Goal: Find specific page/section: Find specific page/section

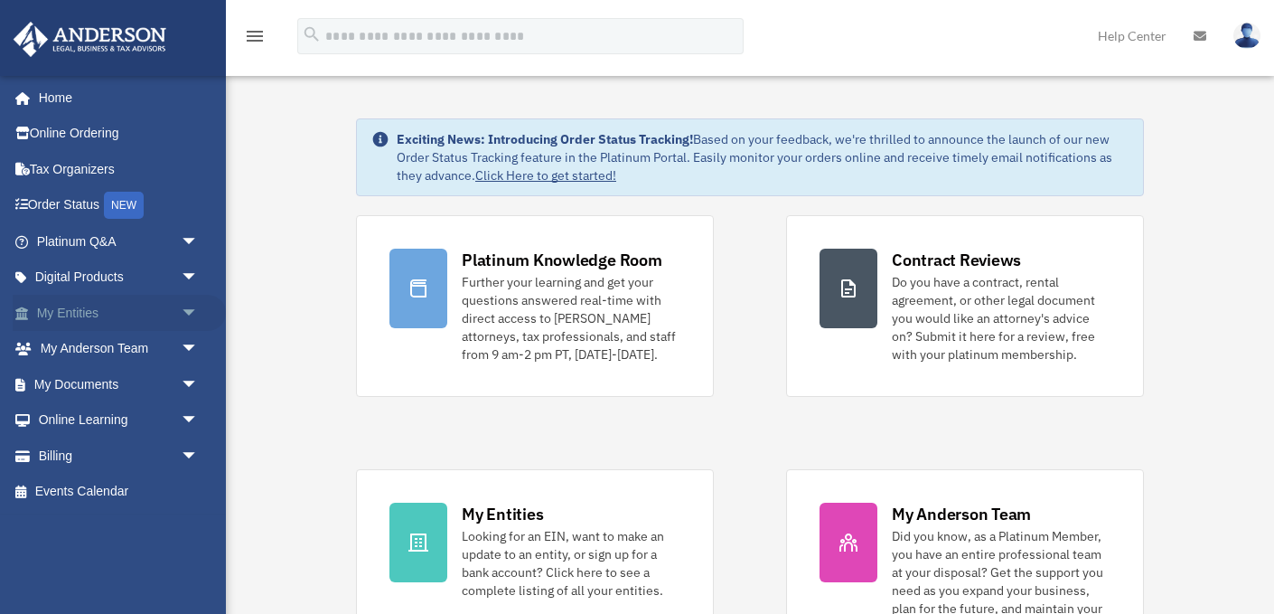
click at [184, 315] on span "arrow_drop_down" at bounding box center [199, 313] width 36 height 37
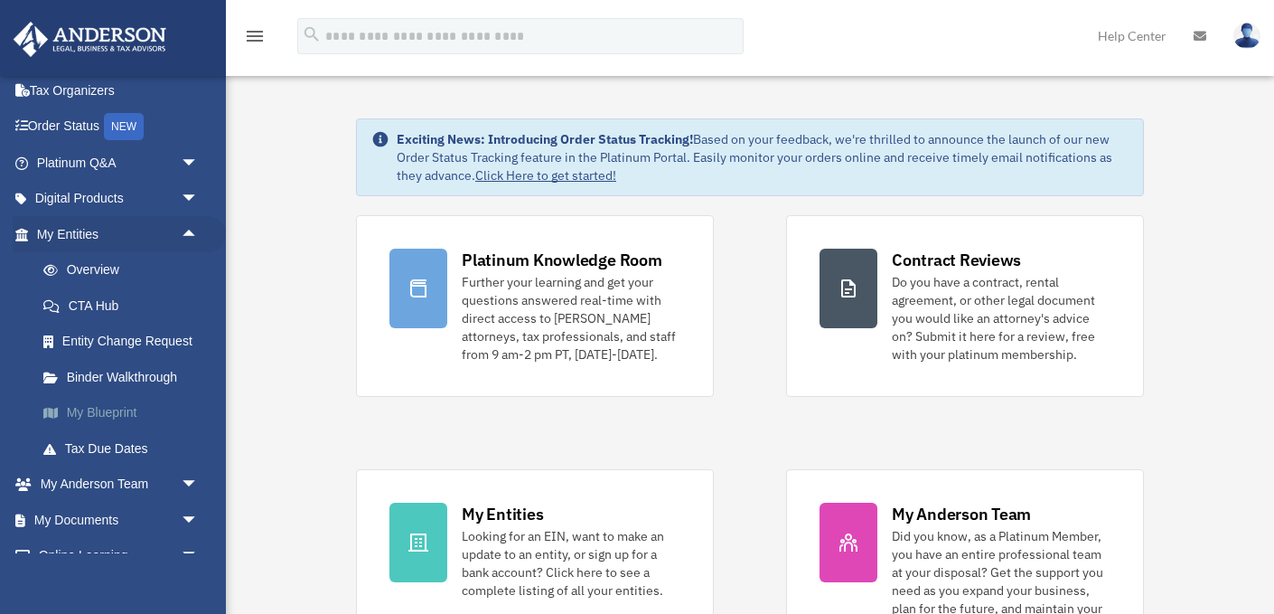
scroll to position [118, 0]
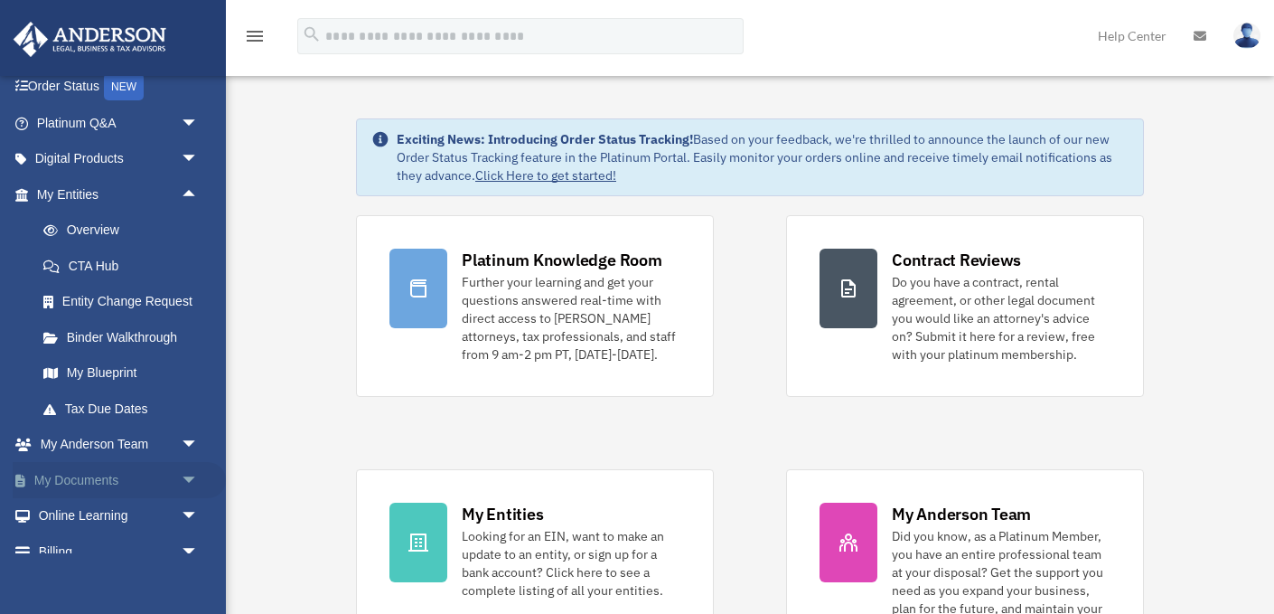
click at [104, 484] on link "My Documents arrow_drop_down" at bounding box center [119, 480] width 213 height 36
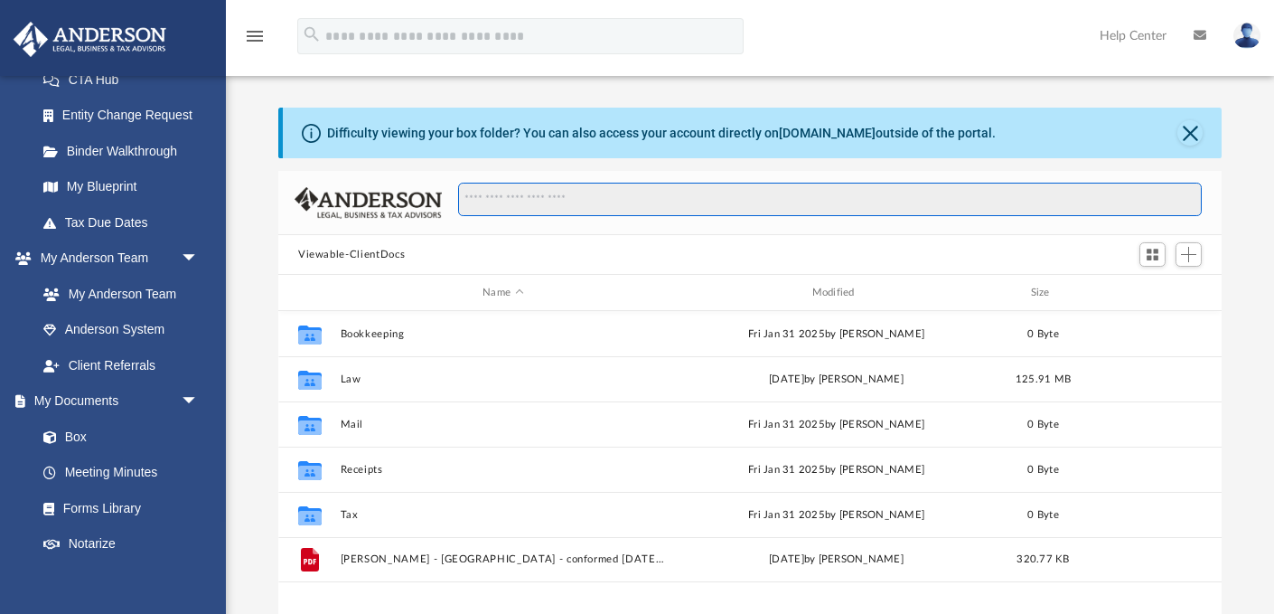
click at [521, 202] on input "Search files and folders" at bounding box center [830, 200] width 744 height 34
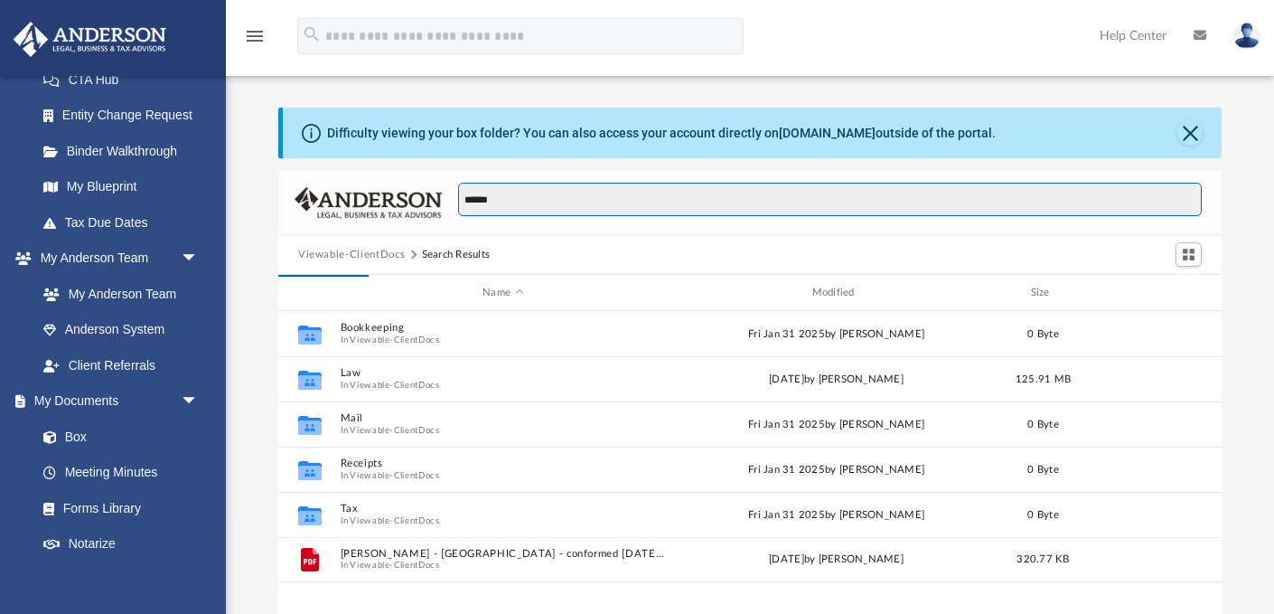
type input "******"
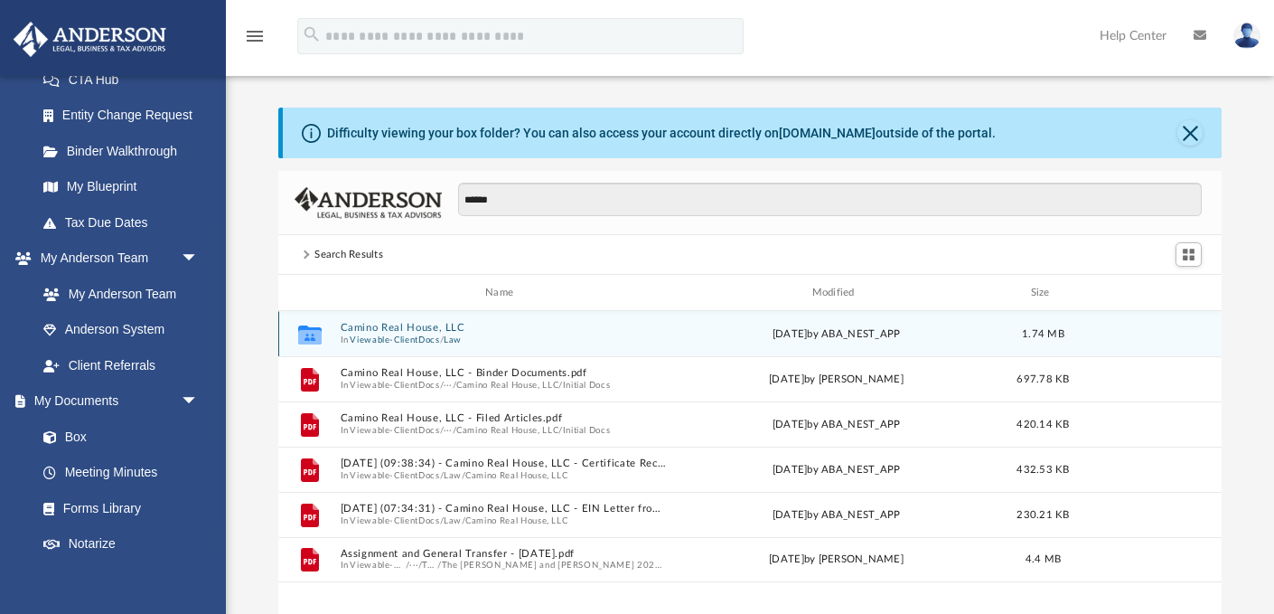
click at [397, 327] on button "Camino Real House, LLC" at bounding box center [503, 328] width 325 height 12
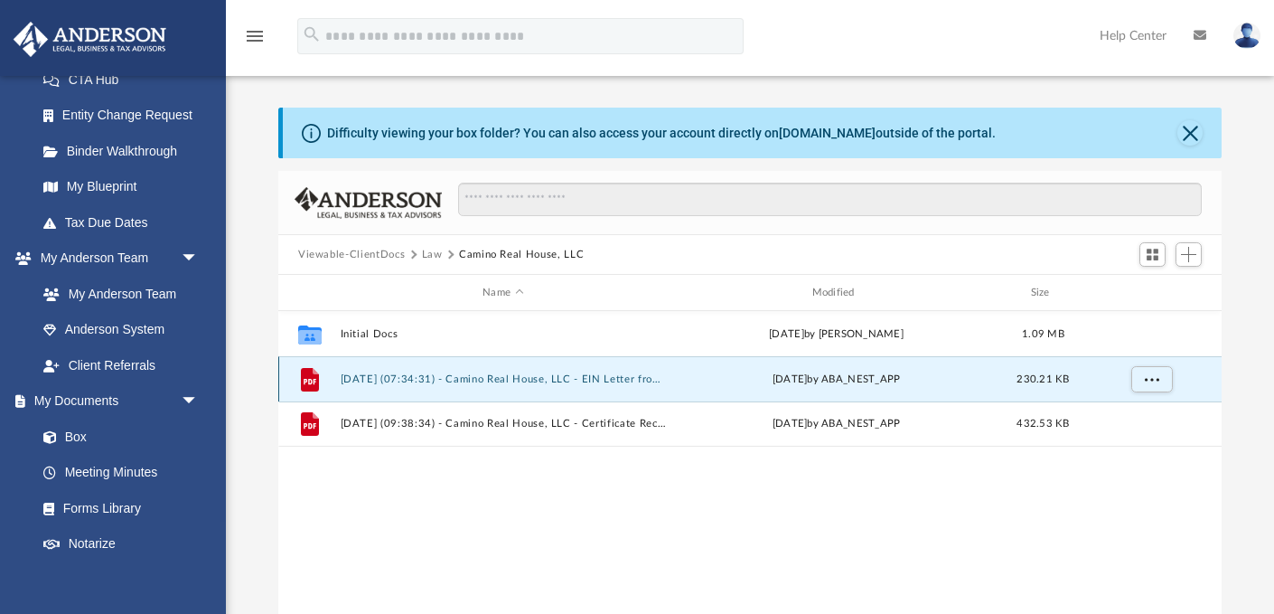
click at [400, 376] on button "2025.06.30 (07:34:31) - Camino Real House, LLC - EIN Letter from IRS.pdf" at bounding box center [503, 379] width 325 height 12
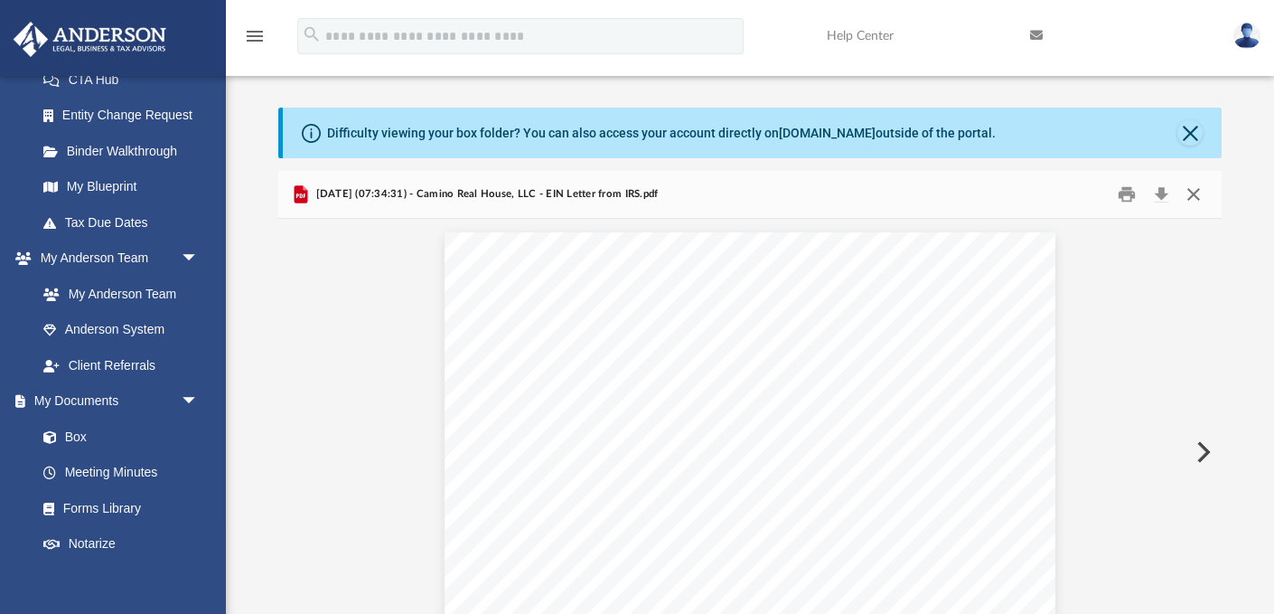
click at [1197, 198] on button "Close" at bounding box center [1194, 195] width 33 height 28
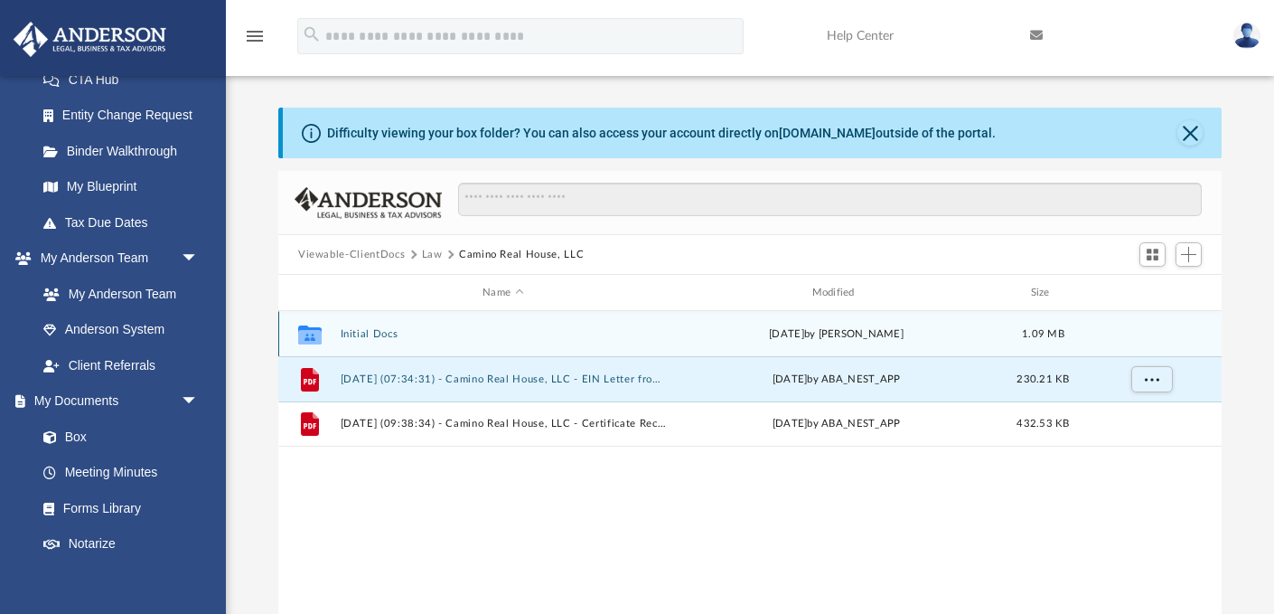
click at [387, 338] on button "Initial Docs" at bounding box center [503, 334] width 325 height 12
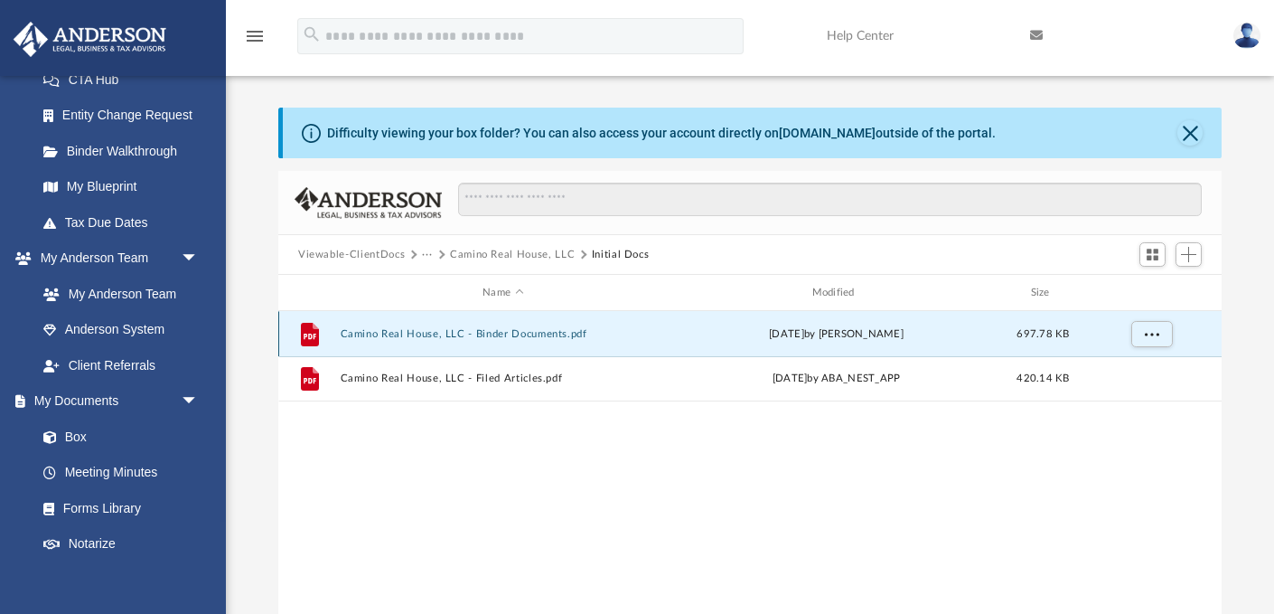
click at [414, 333] on button "Camino Real House, LLC - Binder Documents.pdf" at bounding box center [503, 334] width 325 height 12
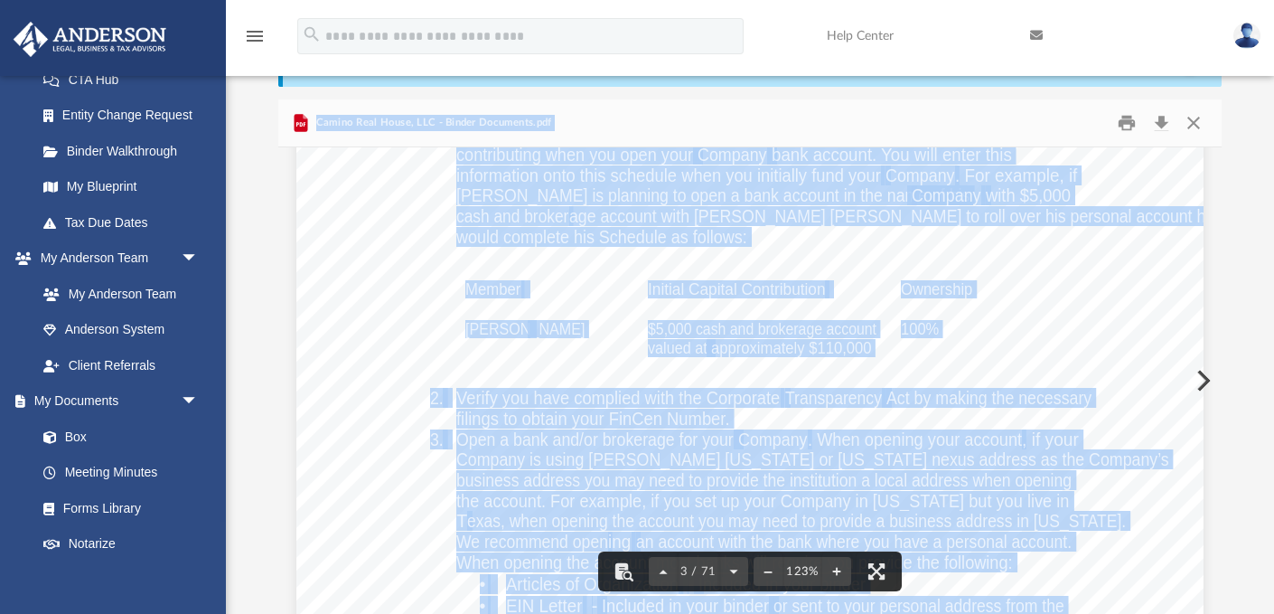
scroll to position [2648, 0]
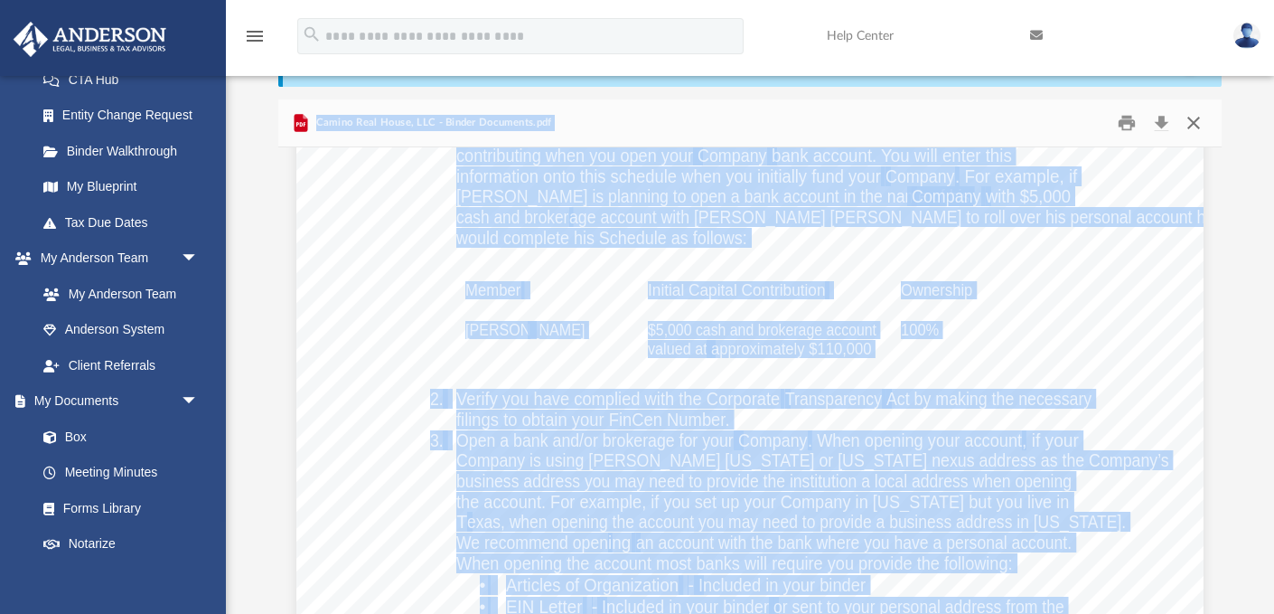
click at [1196, 132] on button "Close" at bounding box center [1194, 123] width 33 height 28
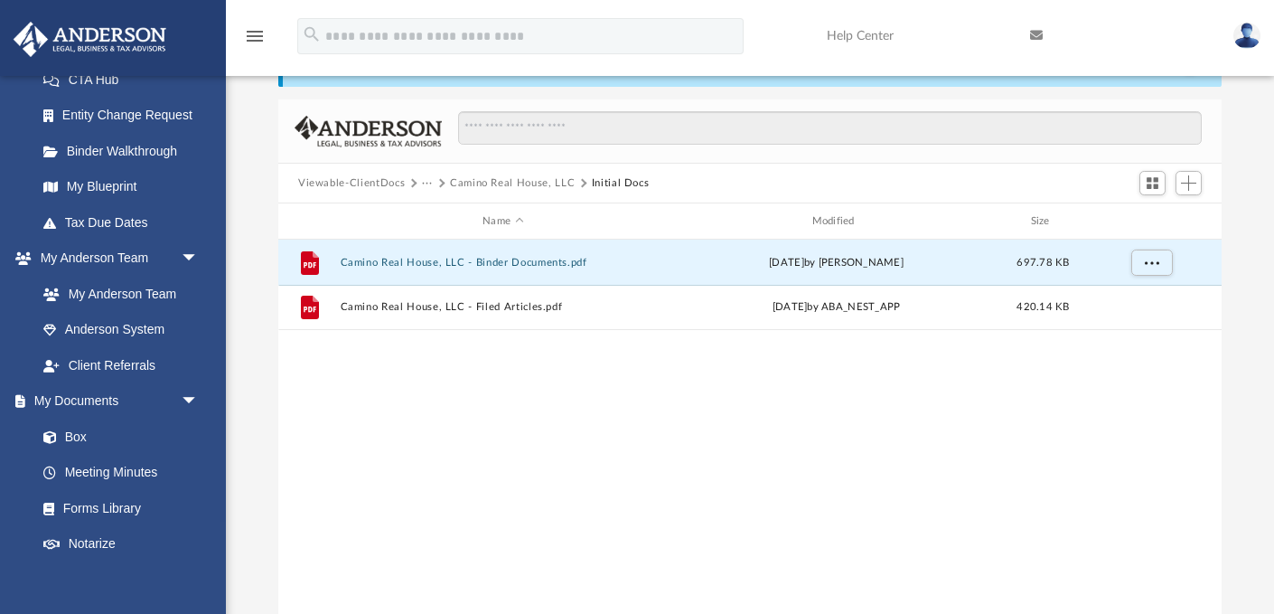
scroll to position [0, 0]
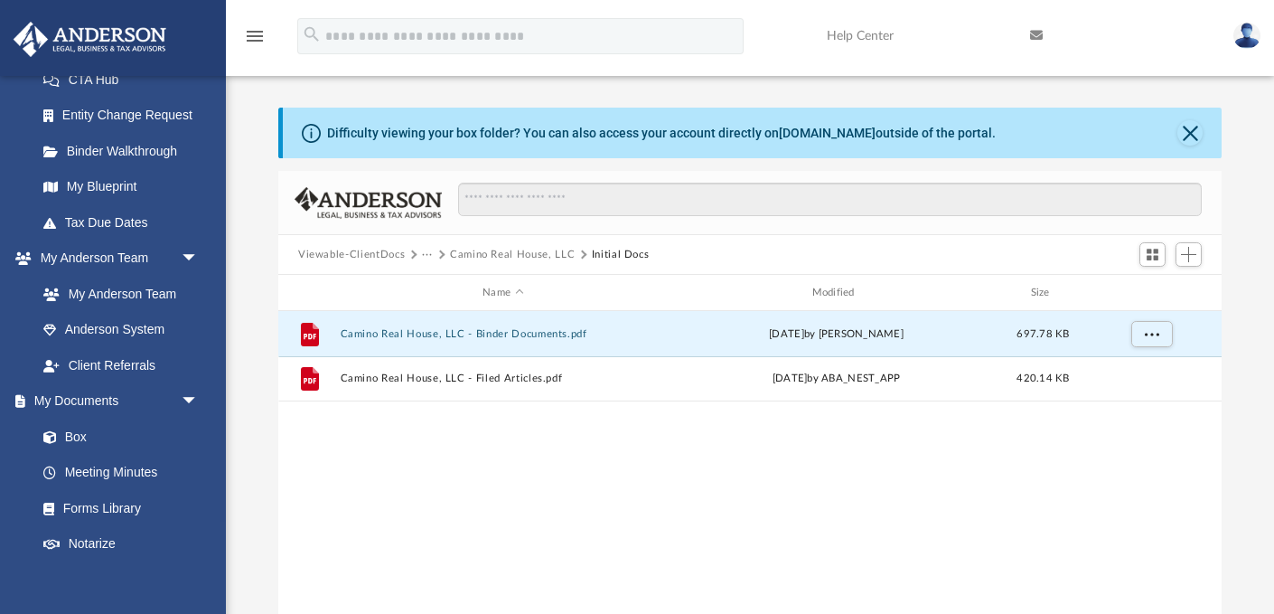
click at [1239, 42] on img at bounding box center [1247, 36] width 27 height 26
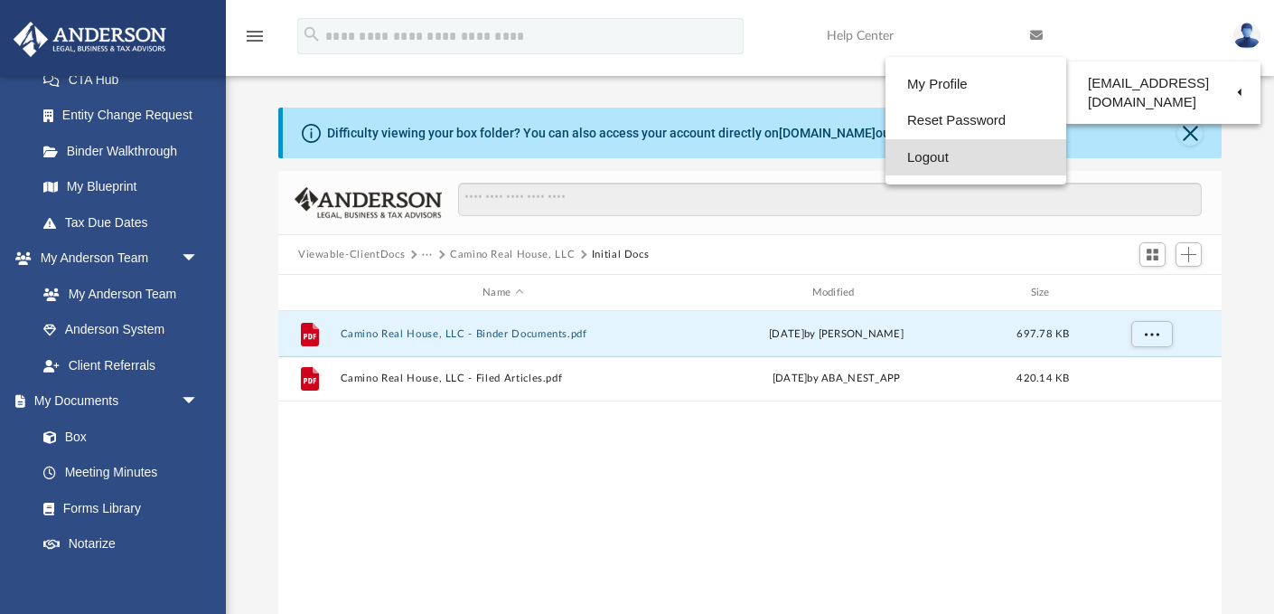
click at [936, 149] on link "Logout" at bounding box center [976, 157] width 181 height 37
